Goal: Check status

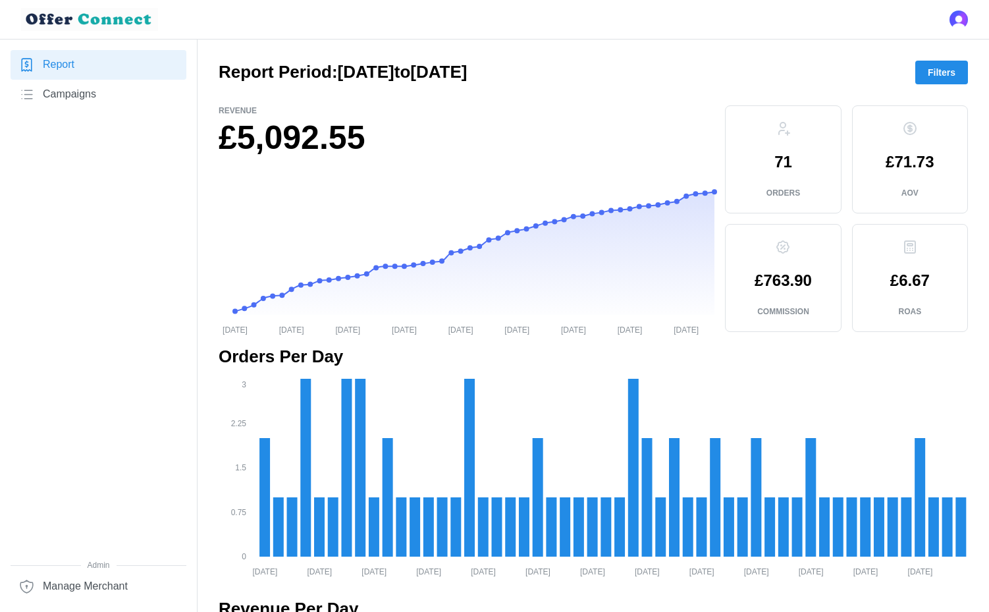
click at [949, 77] on span "Filters" at bounding box center [942, 72] width 28 height 22
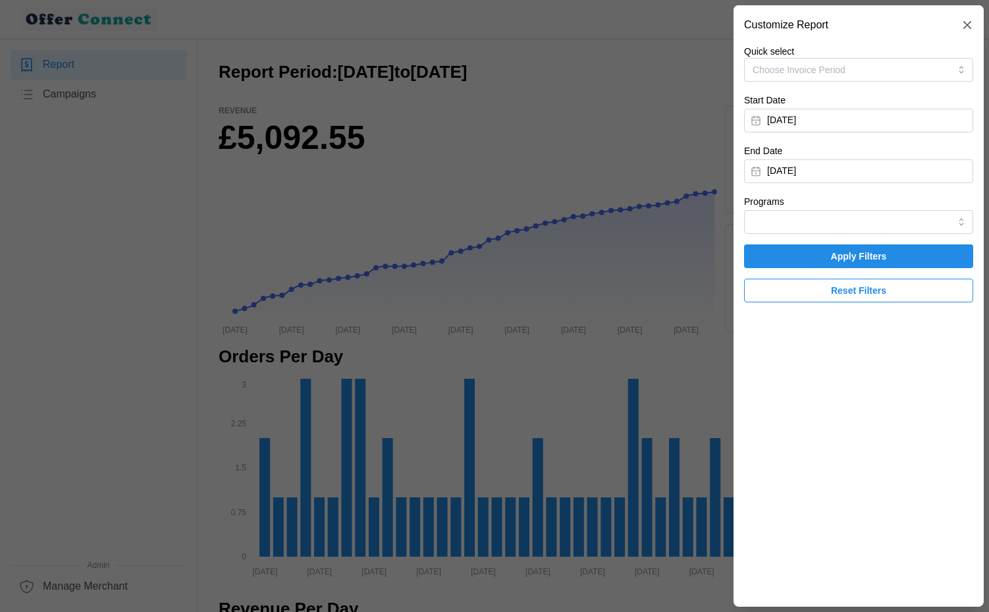
click at [845, 119] on button "[DATE]" at bounding box center [858, 121] width 229 height 24
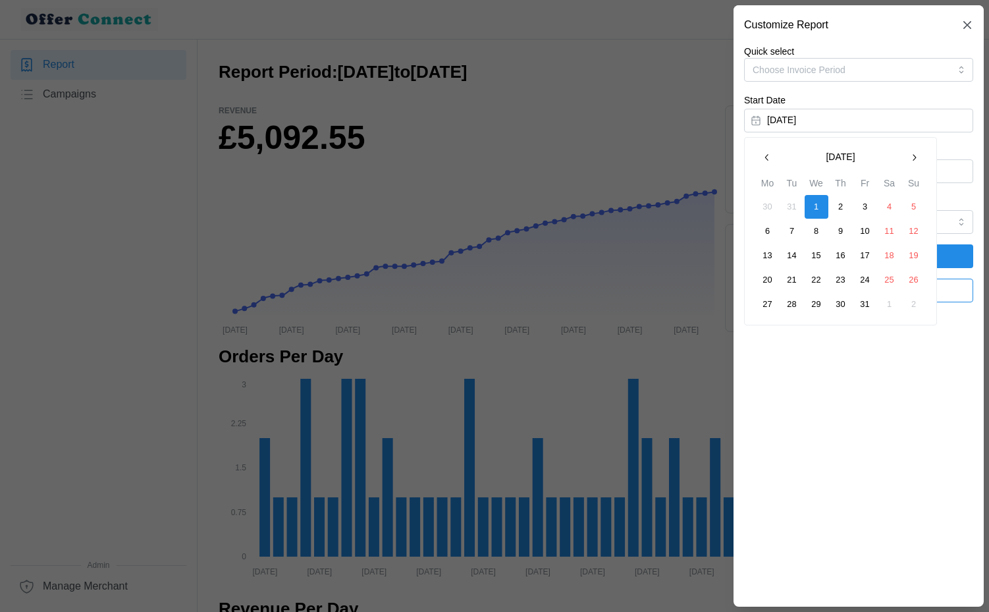
click at [910, 165] on button "button" at bounding box center [914, 157] width 24 height 24
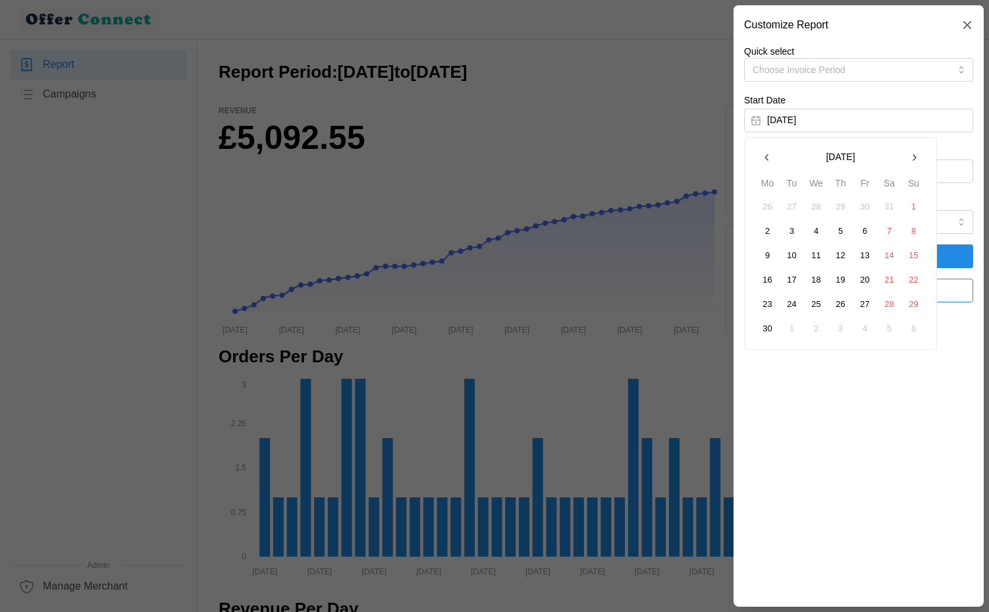
click at [910, 165] on button "button" at bounding box center [914, 157] width 24 height 24
click at [866, 203] on button "1" at bounding box center [865, 207] width 24 height 24
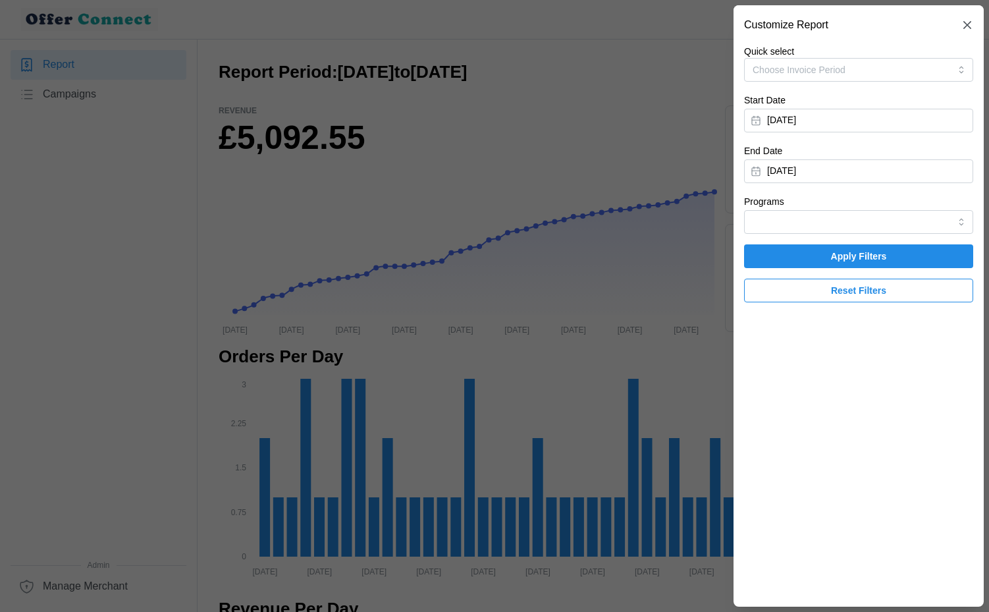
click at [916, 165] on button "[DATE]" at bounding box center [858, 171] width 229 height 24
click at [945, 194] on div "Programs" at bounding box center [858, 214] width 229 height 40
click at [870, 258] on span "Apply Filters" at bounding box center [859, 256] width 56 height 22
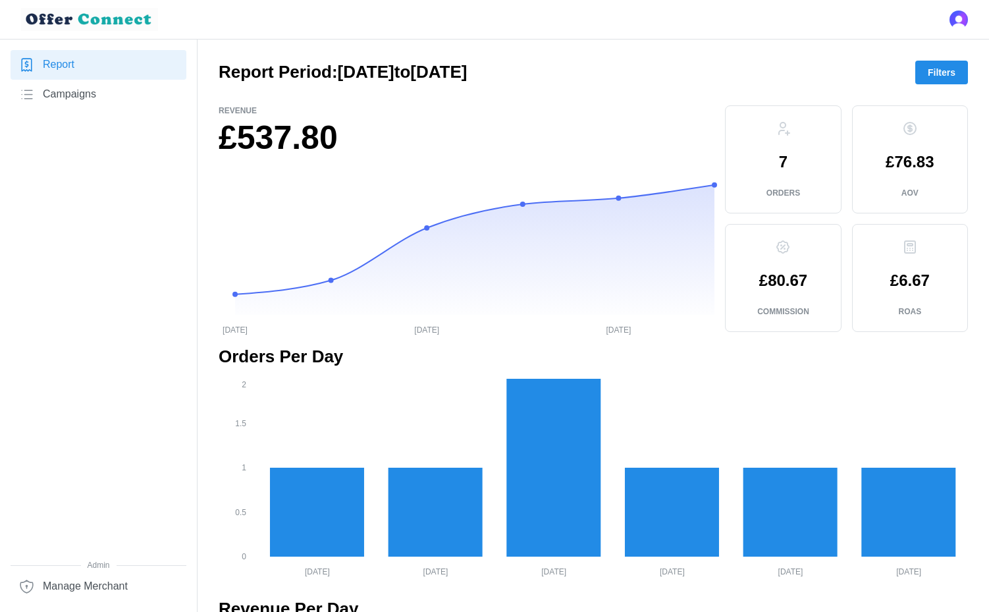
click at [950, 76] on span "Filters" at bounding box center [942, 72] width 28 height 22
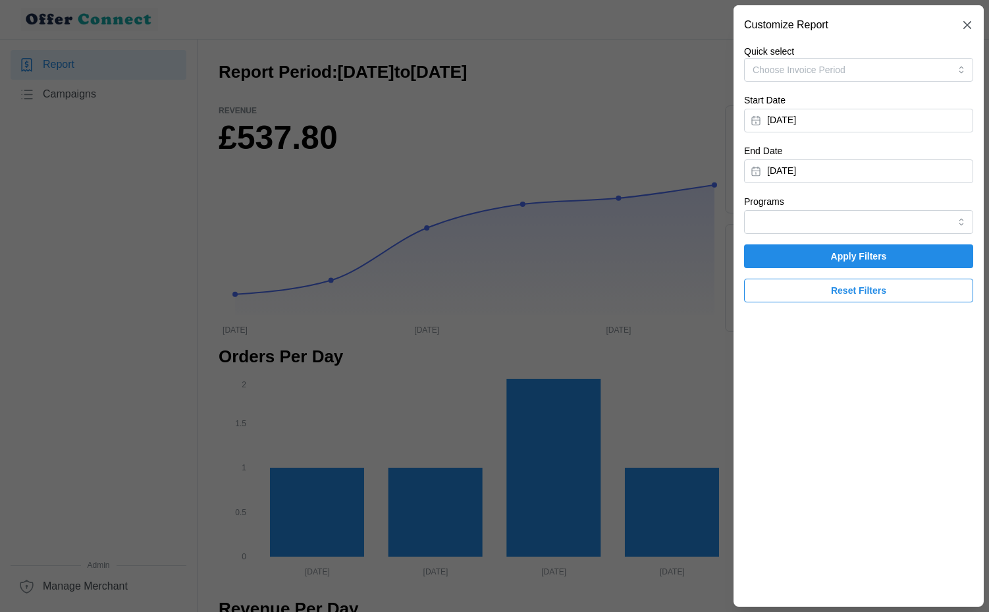
click at [849, 170] on button "[DATE]" at bounding box center [858, 171] width 229 height 24
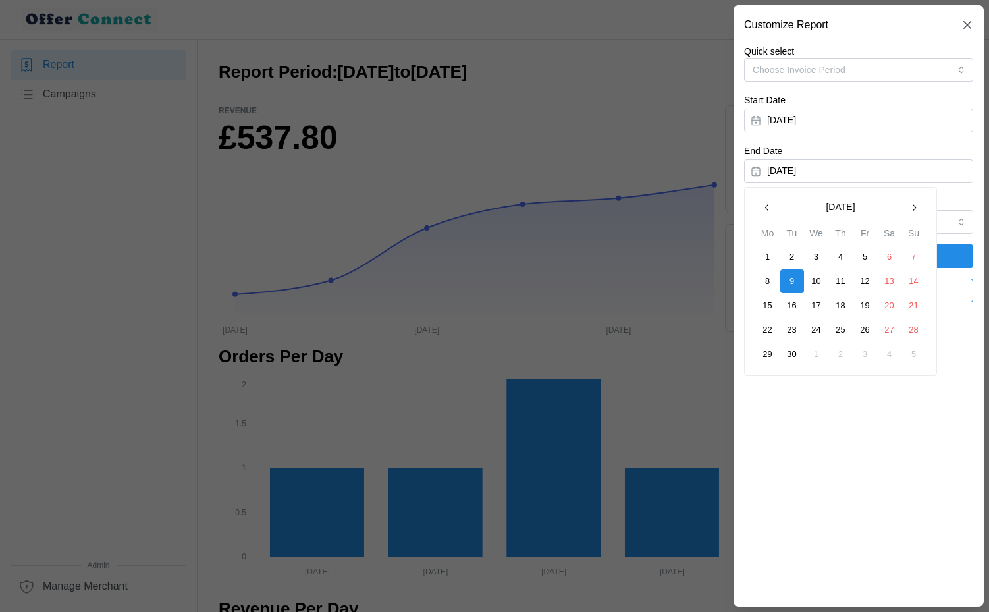
click at [773, 207] on button "button" at bounding box center [767, 208] width 24 height 24
click at [906, 351] on button "31" at bounding box center [914, 354] width 24 height 24
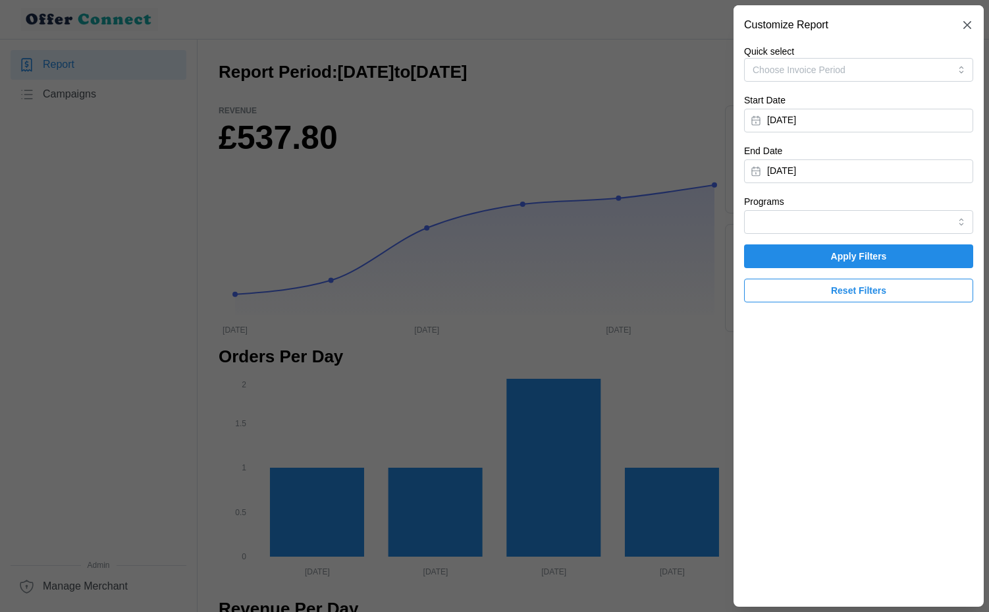
click at [883, 258] on span "Apply Filters" at bounding box center [859, 256] width 56 height 22
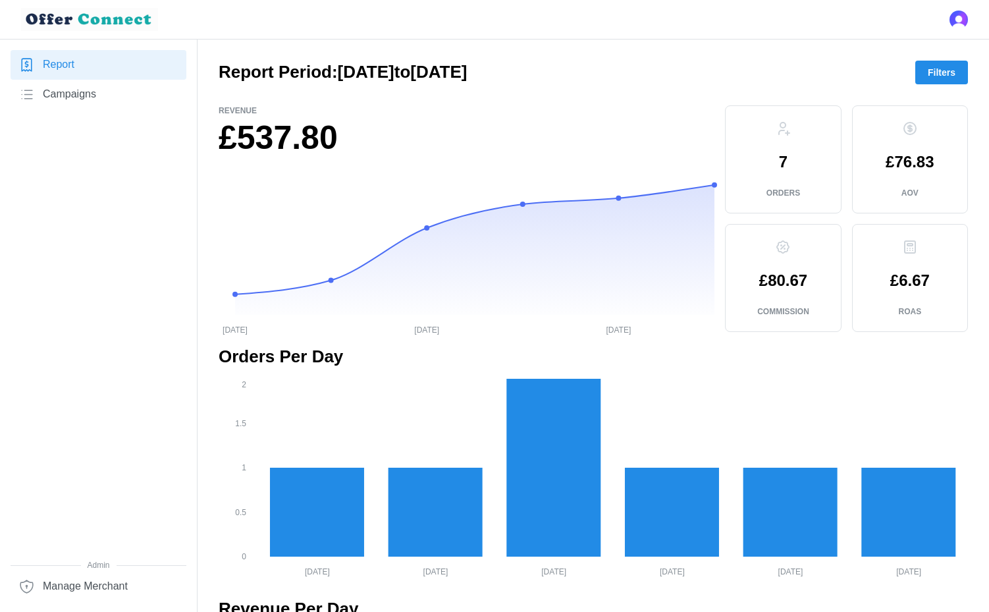
click at [950, 77] on span "Filters" at bounding box center [942, 72] width 28 height 22
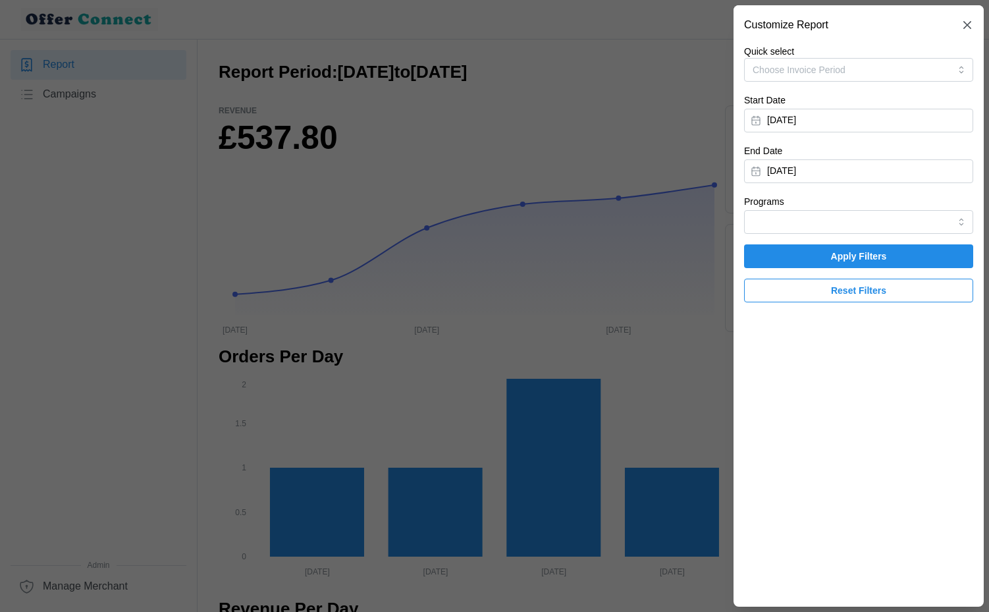
click at [605, 97] on div at bounding box center [494, 306] width 989 height 612
